Goal: Use online tool/utility: Utilize a website feature to perform a specific function

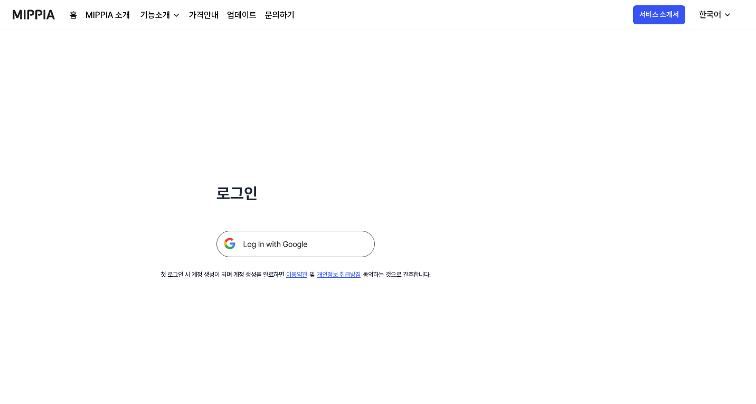
click at [315, 241] on img at bounding box center [295, 244] width 158 height 26
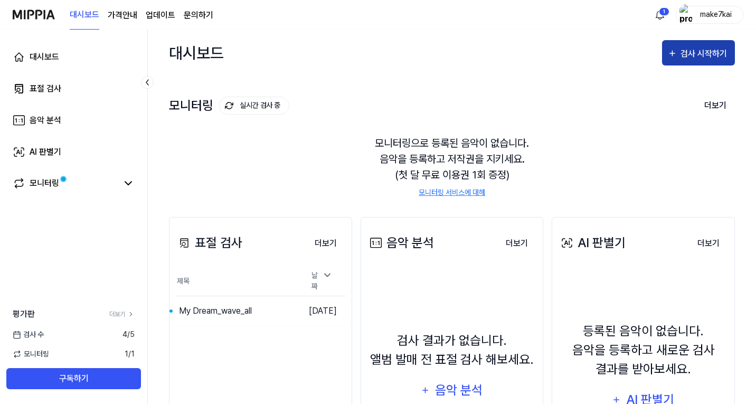
click at [694, 56] on div "검사 시작하기" at bounding box center [704, 54] width 49 height 14
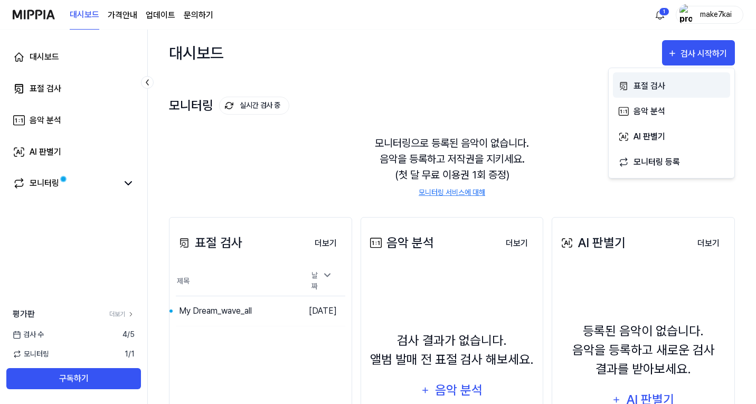
click at [642, 85] on div "표절 검사" at bounding box center [679, 86] width 92 height 14
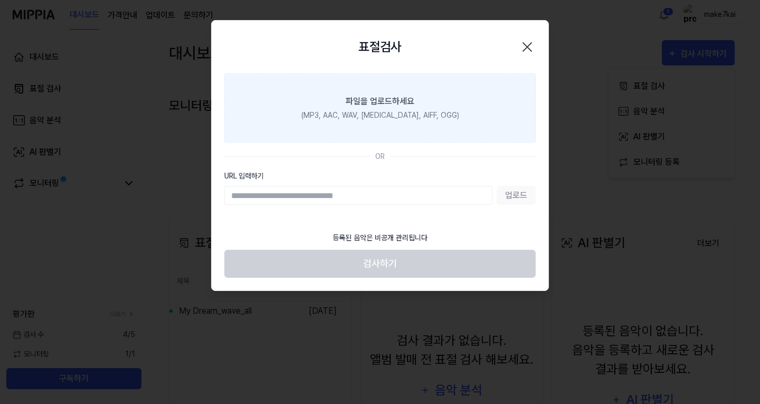
click at [394, 119] on div "(MP3, AAC, WAV, FLAC, AIFF, OGG)" at bounding box center [380, 115] width 158 height 11
click at [0, 0] on input "파일을 업로드하세요 (MP3, AAC, WAV, FLAC, AIFF, OGG)" at bounding box center [0, 0] width 0 height 0
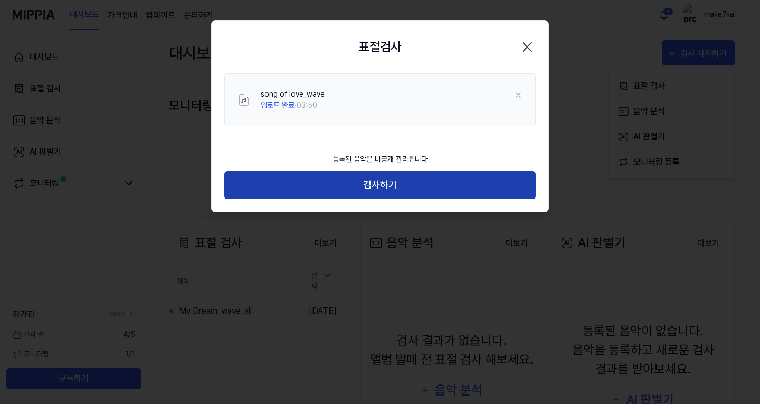
click at [395, 182] on button "검사하기" at bounding box center [379, 185] width 311 height 28
